Goal: Task Accomplishment & Management: Manage account settings

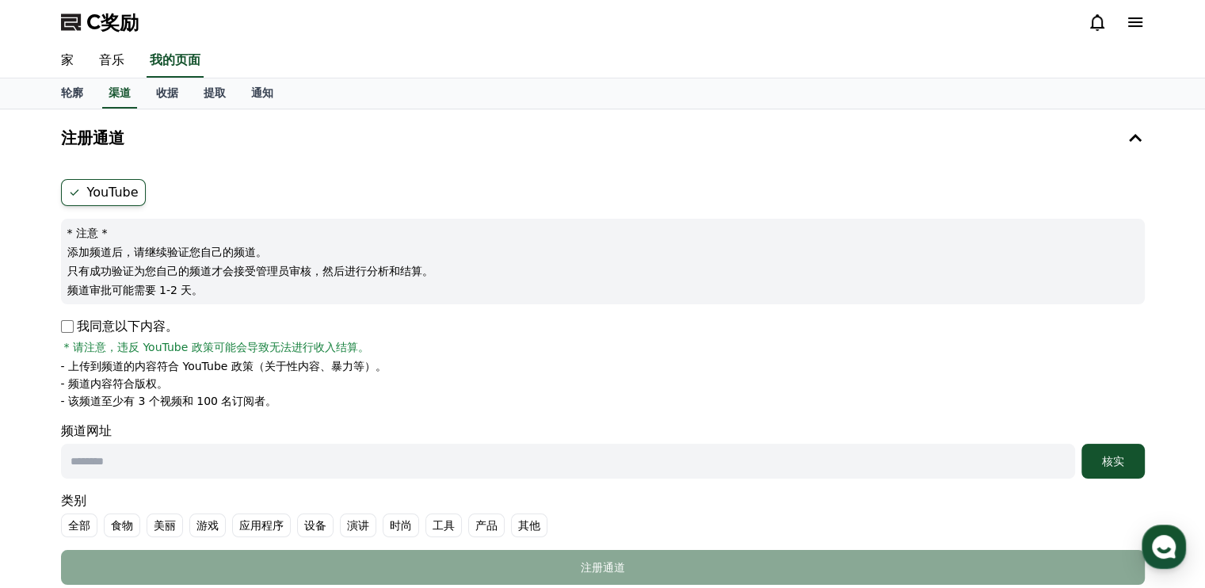
click at [103, 457] on input "text" at bounding box center [568, 461] width 1014 height 35
paste input "**********"
type input "**********"
click at [1118, 455] on font "核实" at bounding box center [1113, 461] width 22 height 13
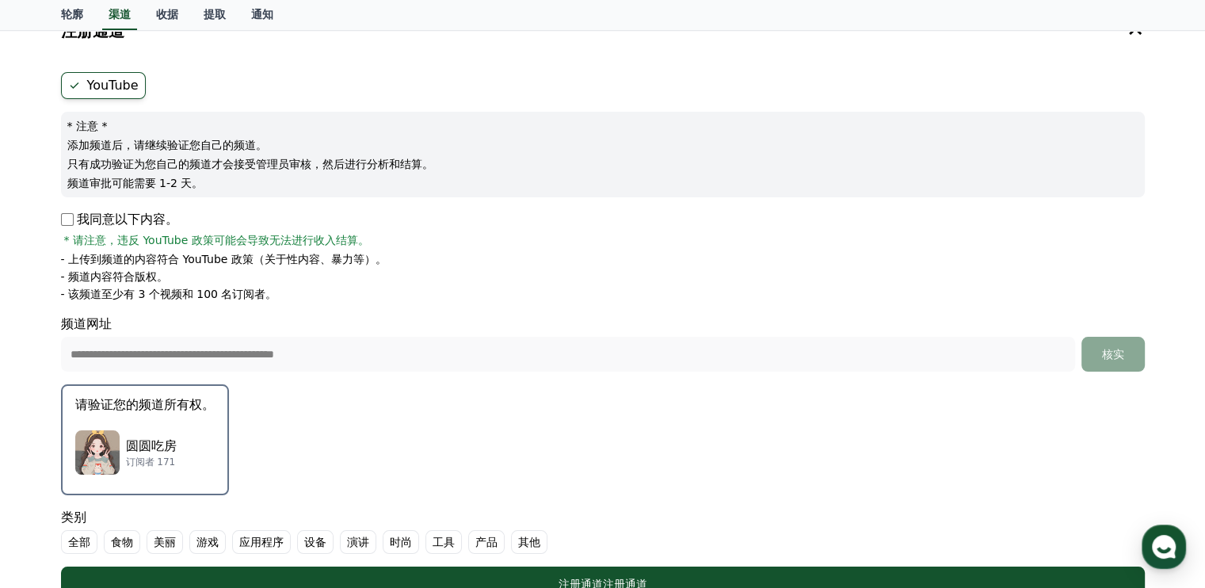
scroll to position [238, 0]
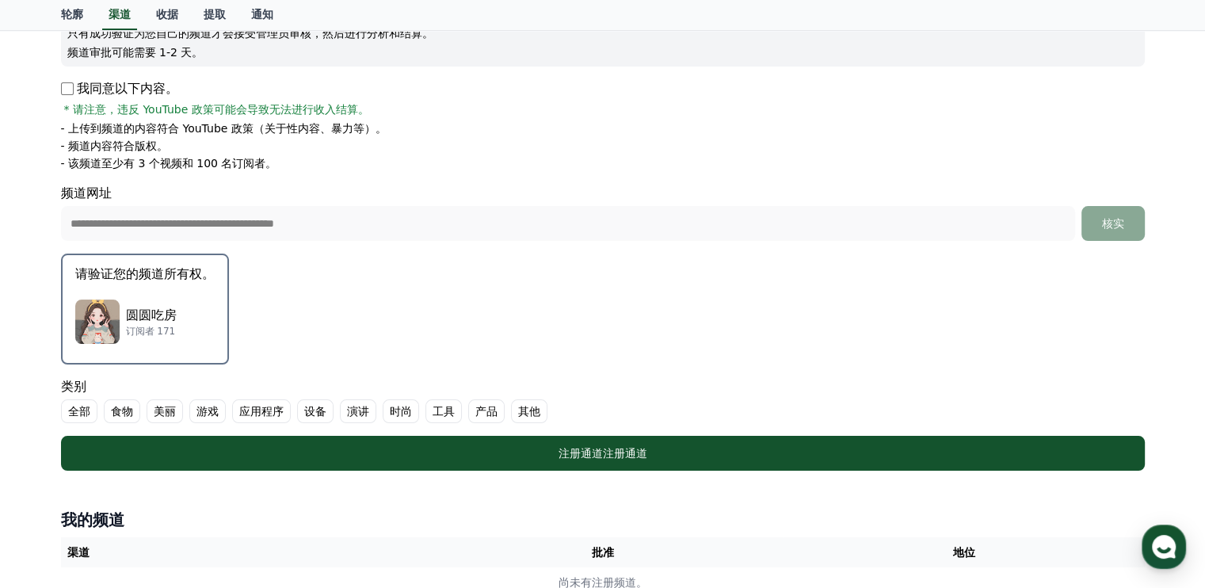
click at [169, 307] on font "圆圆吃房" at bounding box center [151, 314] width 51 height 15
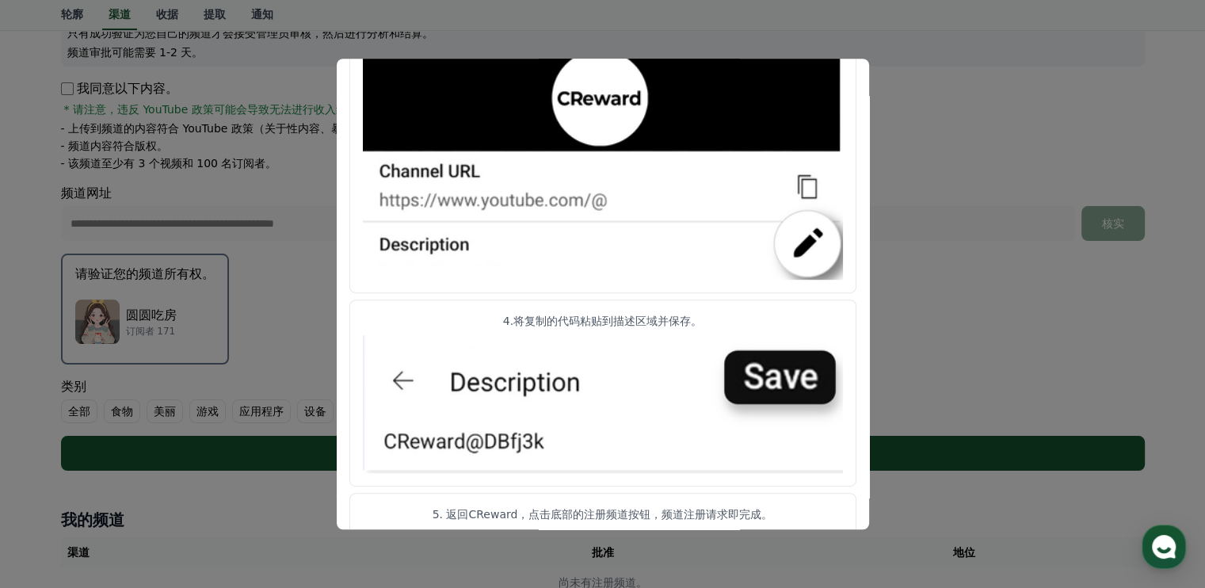
scroll to position [808, 0]
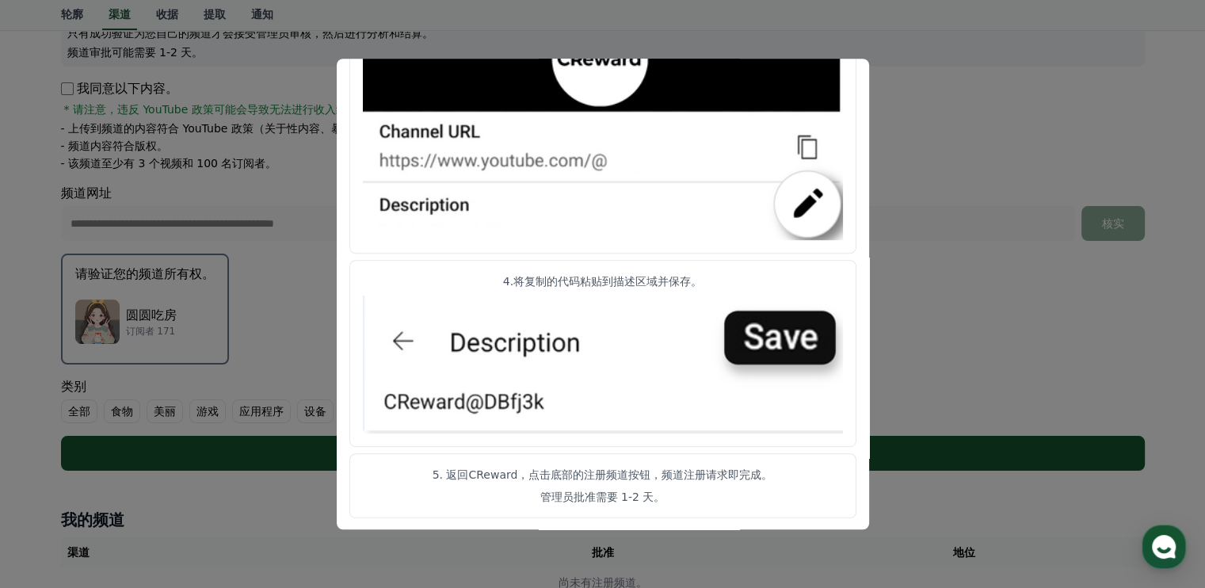
click at [786, 331] on img "情态动词" at bounding box center [603, 365] width 480 height 138
click at [482, 397] on img "情态动词" at bounding box center [603, 365] width 480 height 138
drag, startPoint x: 482, startPoint y: 400, endPoint x: 416, endPoint y: 377, distance: 69.6
click at [416, 377] on img "情态动词" at bounding box center [603, 365] width 480 height 138
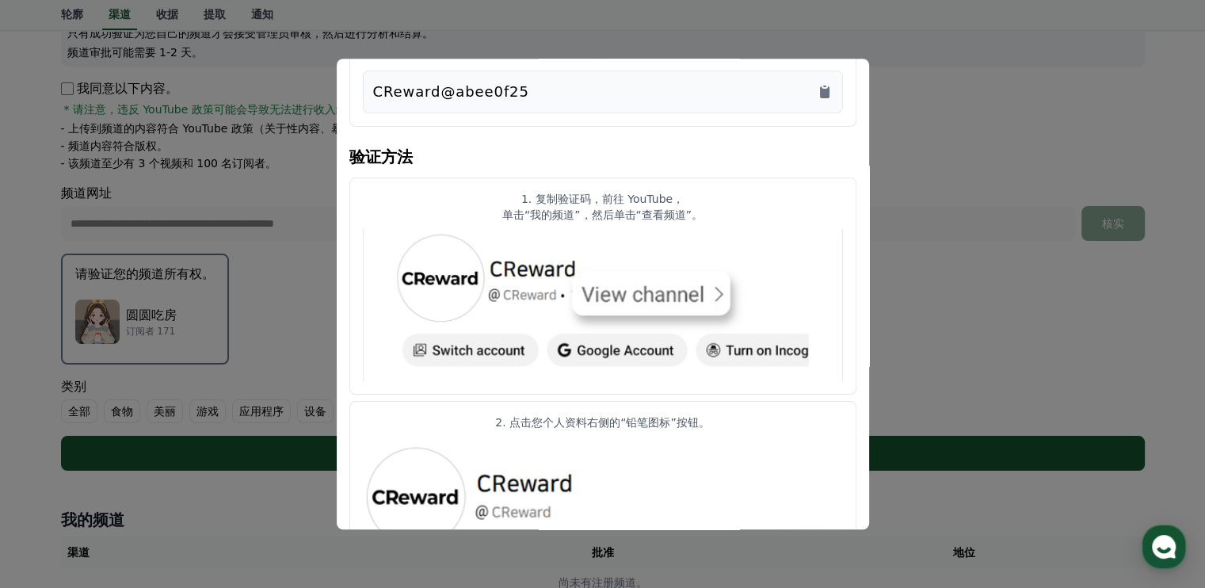
scroll to position [0, 0]
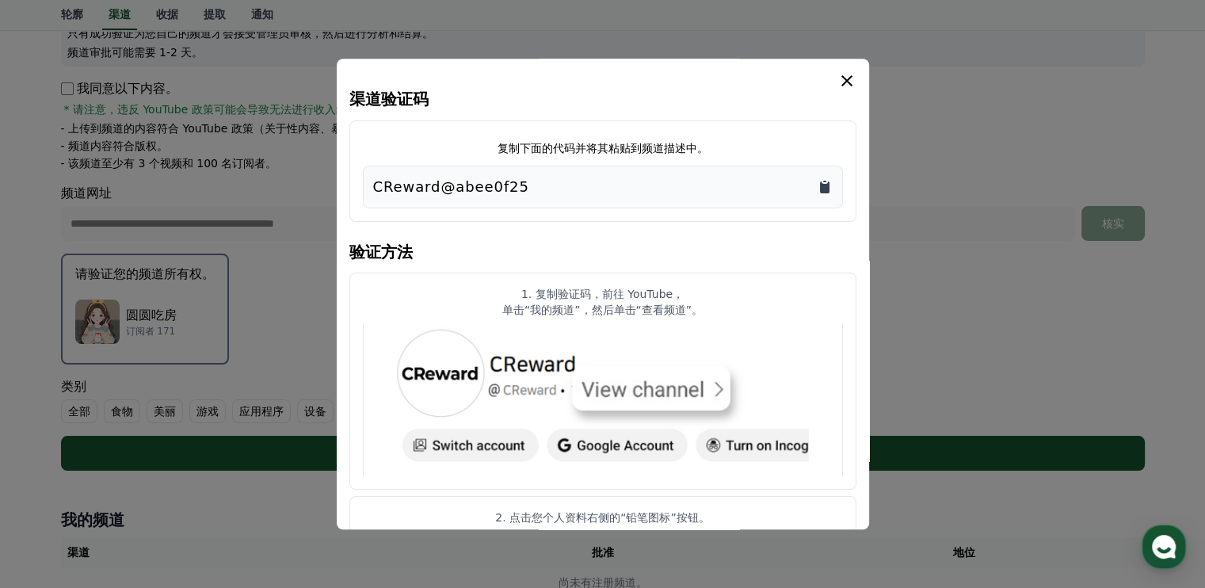
click at [823, 189] on icon "复制到剪贴板" at bounding box center [825, 187] width 10 height 12
click at [847, 78] on icon "情态动词" at bounding box center [846, 80] width 11 height 11
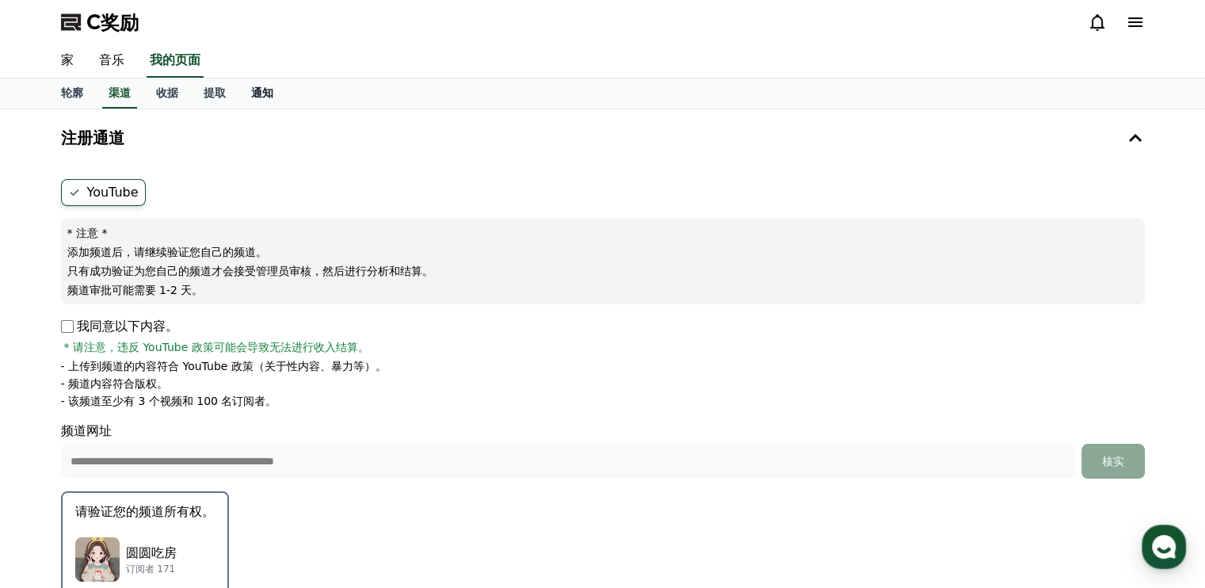
click at [272, 86] on font "通知" at bounding box center [262, 92] width 22 height 13
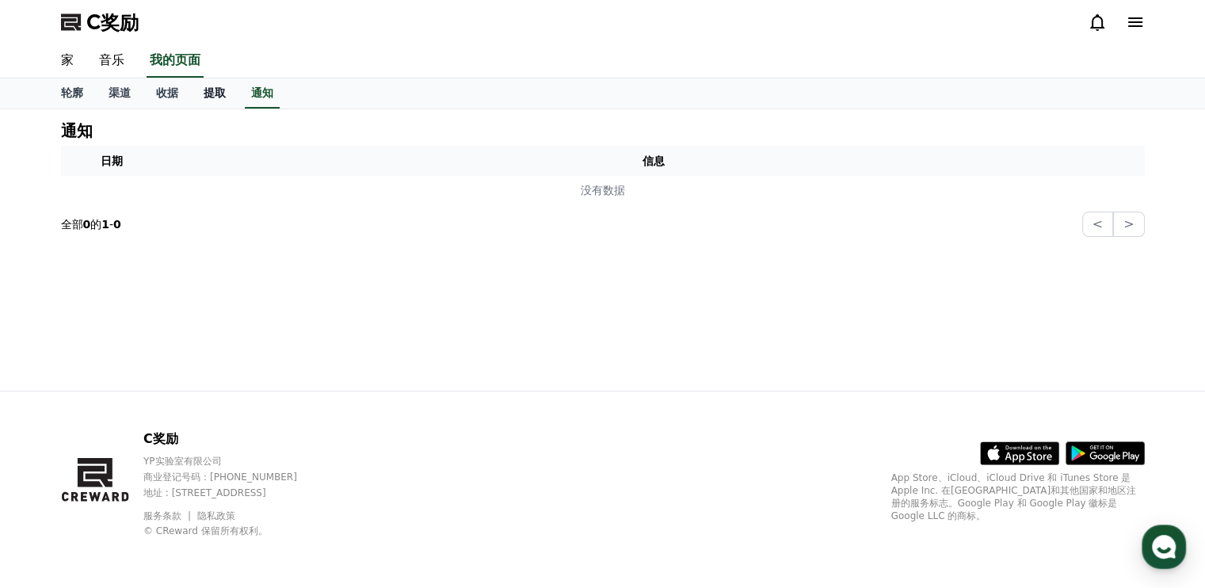
click at [213, 100] on link "提取" at bounding box center [215, 93] width 48 height 30
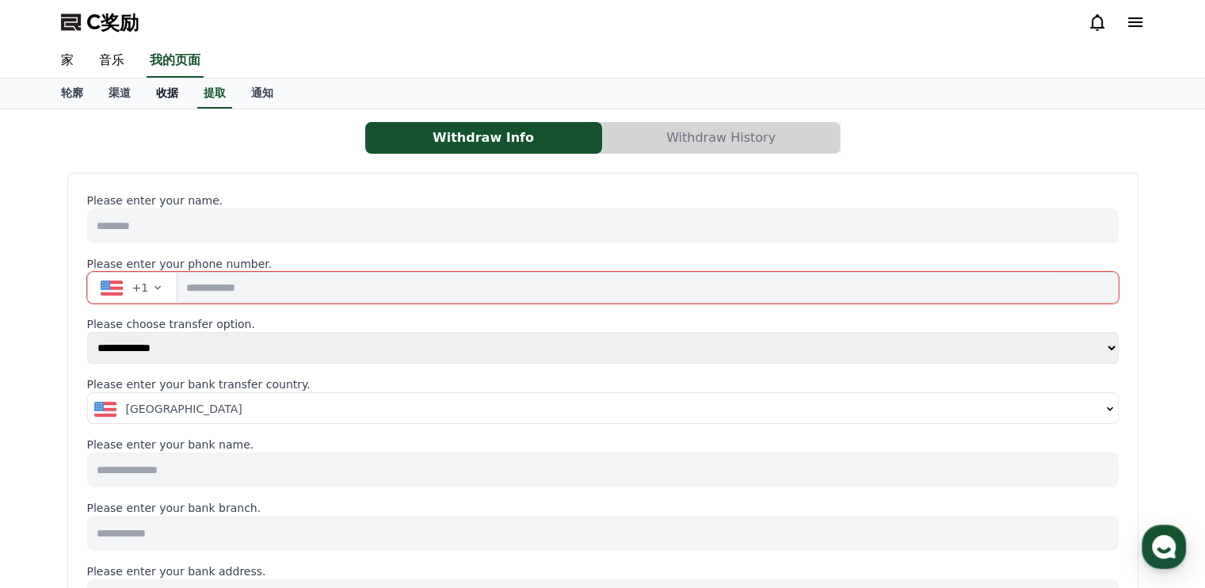
select select
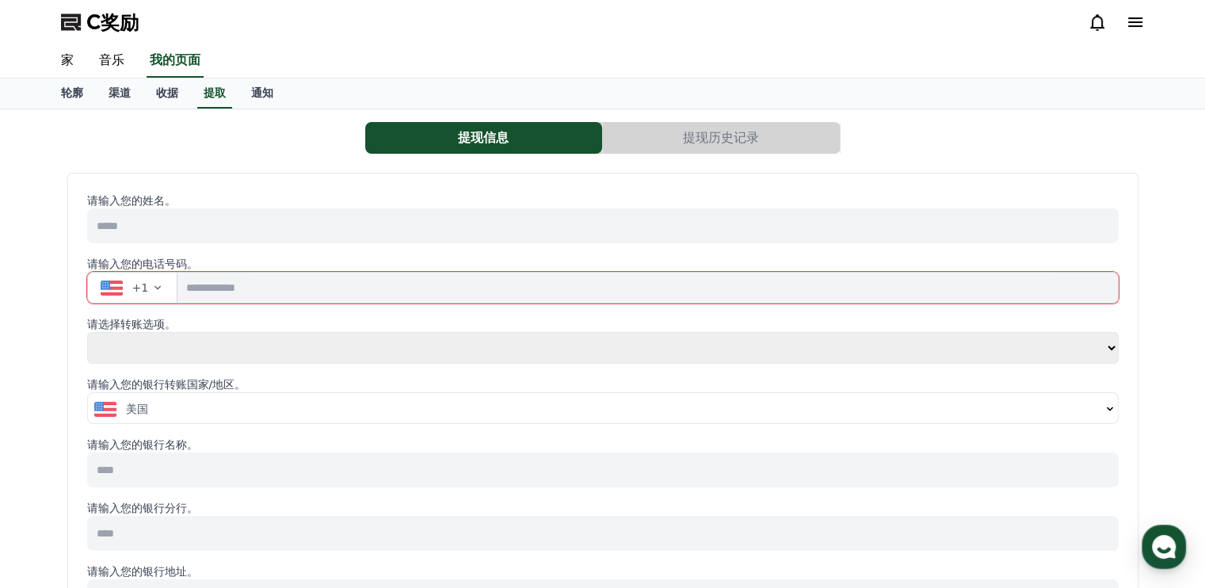
click at [1092, 25] on icon at bounding box center [1097, 22] width 14 height 17
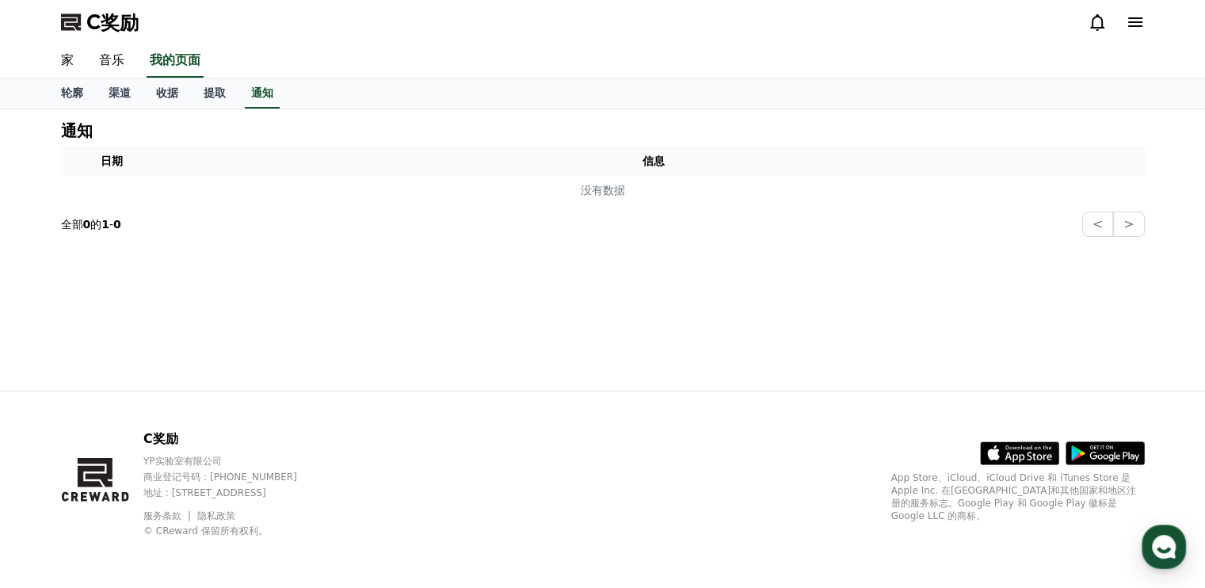
click at [1132, 26] on icon at bounding box center [1135, 22] width 14 height 10
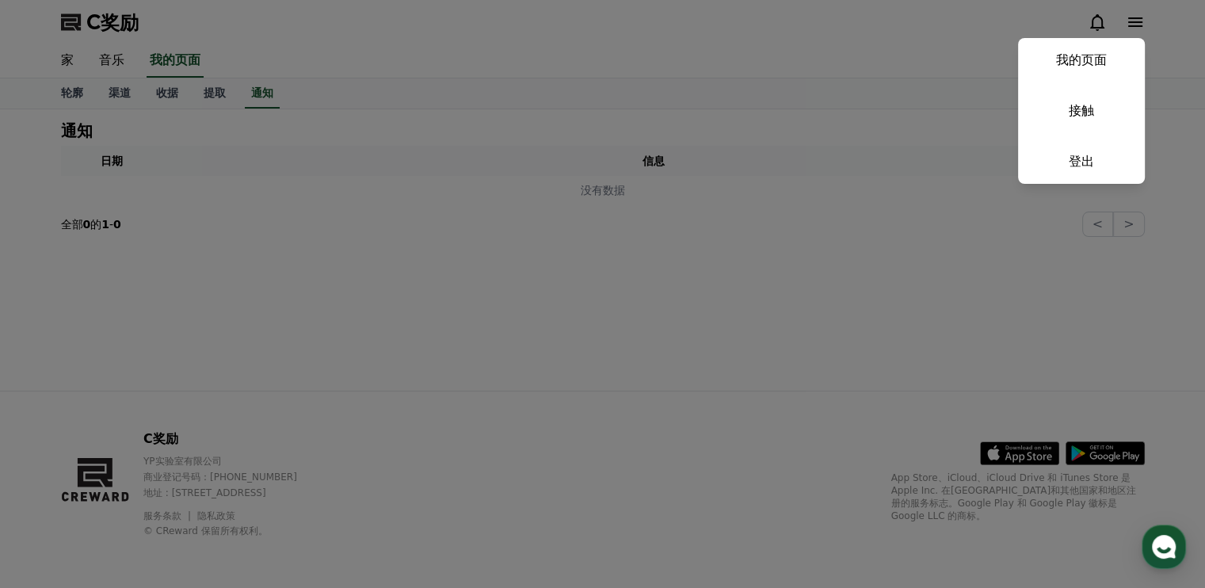
click at [350, 140] on button "关闭" at bounding box center [602, 294] width 1205 height 588
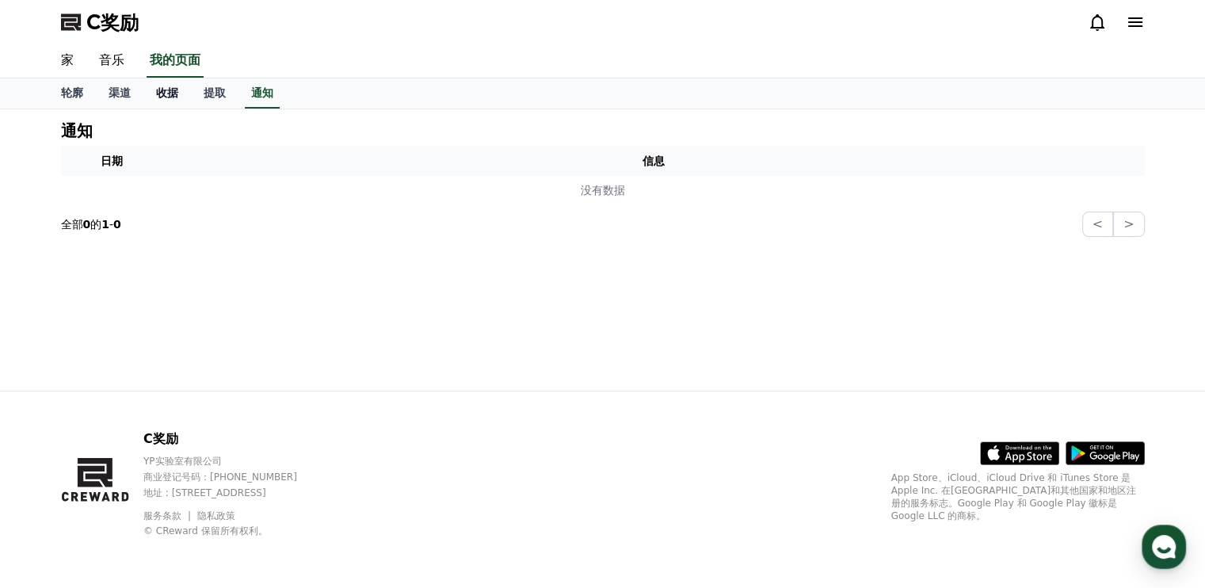
click at [166, 91] on font "收据" at bounding box center [167, 92] width 22 height 13
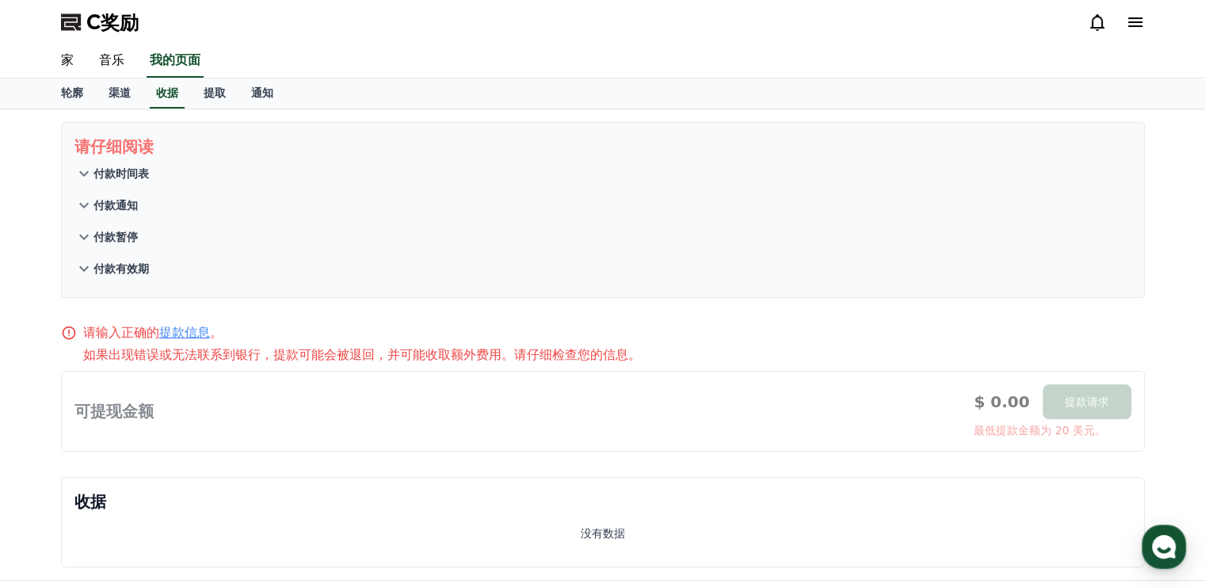
click at [82, 175] on icon at bounding box center [83, 173] width 19 height 19
